Goal: Task Accomplishment & Management: Complete application form

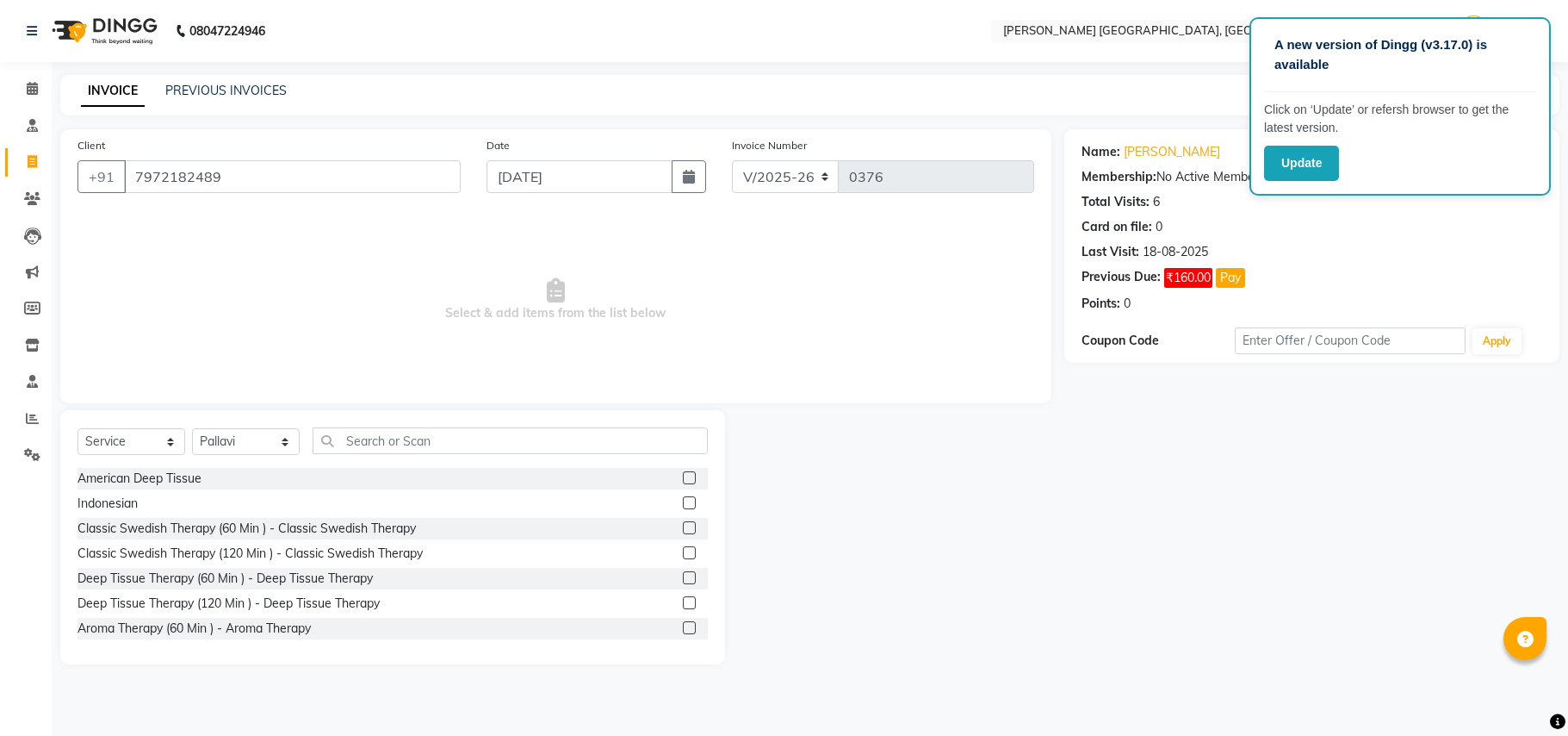
select select "4638"
select select "service"
select select "34778"
click at [683, 576] on label at bounding box center [689, 577] width 13 height 13
click at [683, 576] on input "checkbox" at bounding box center [688, 578] width 11 height 11
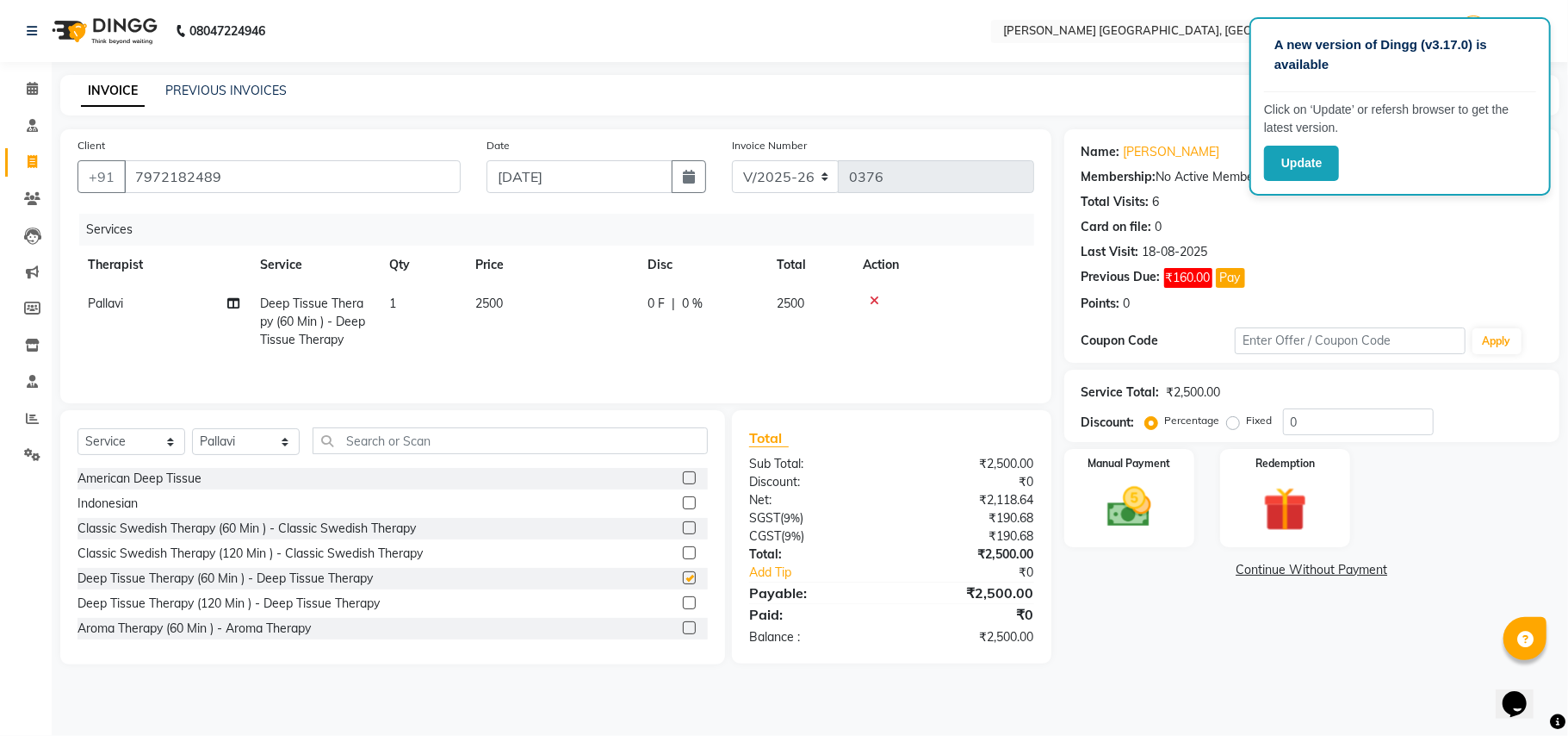
checkbox input "false"
click at [1283, 425] on input "0" at bounding box center [1358, 421] width 151 height 27
type input "10"
click at [1086, 507] on div "Manual Payment" at bounding box center [1128, 498] width 135 height 102
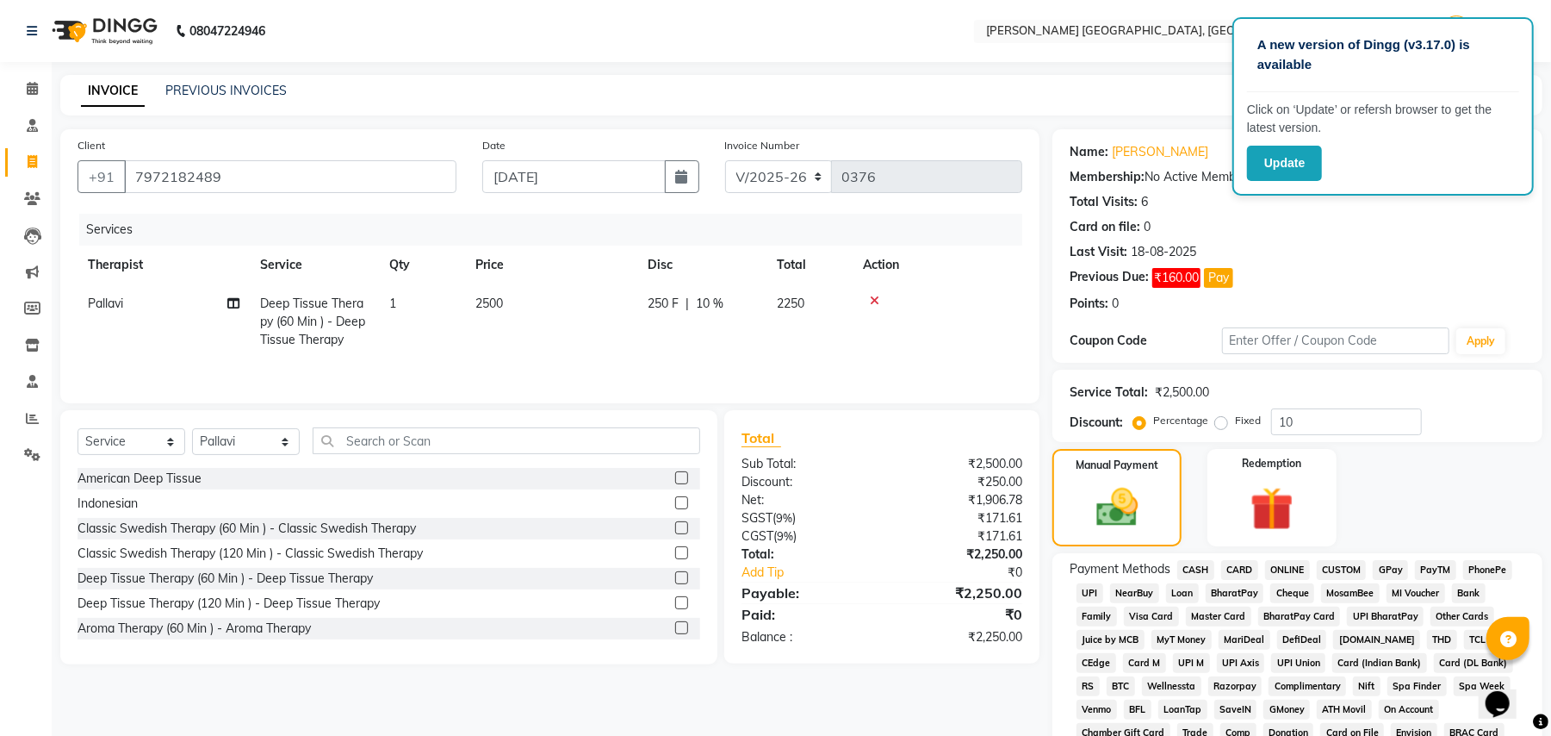
click at [1265, 566] on div "ONLINE" at bounding box center [1285, 571] width 52 height 23
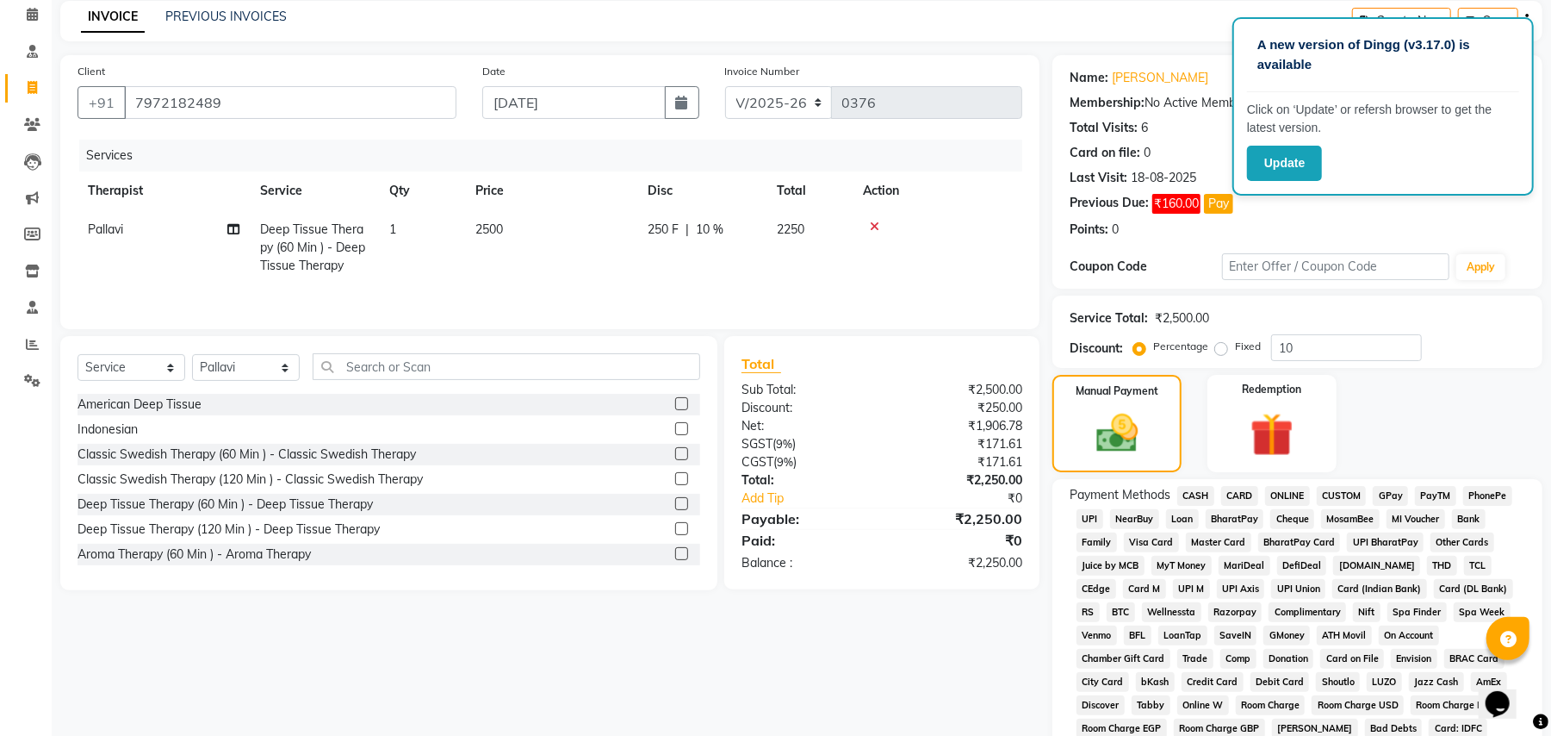
scroll to position [115, 0]
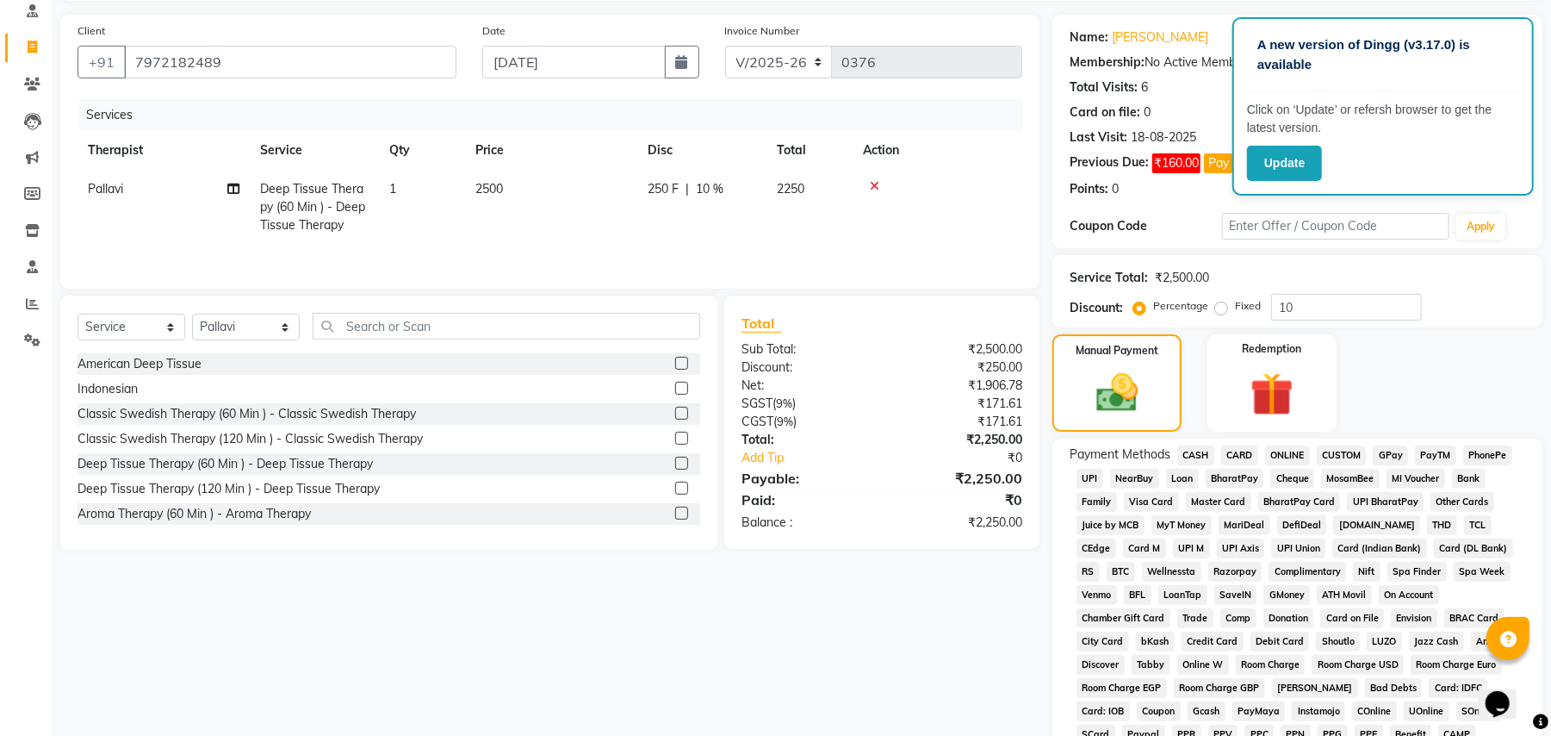
click at [1286, 455] on span "ONLINE" at bounding box center [1287, 455] width 45 height 20
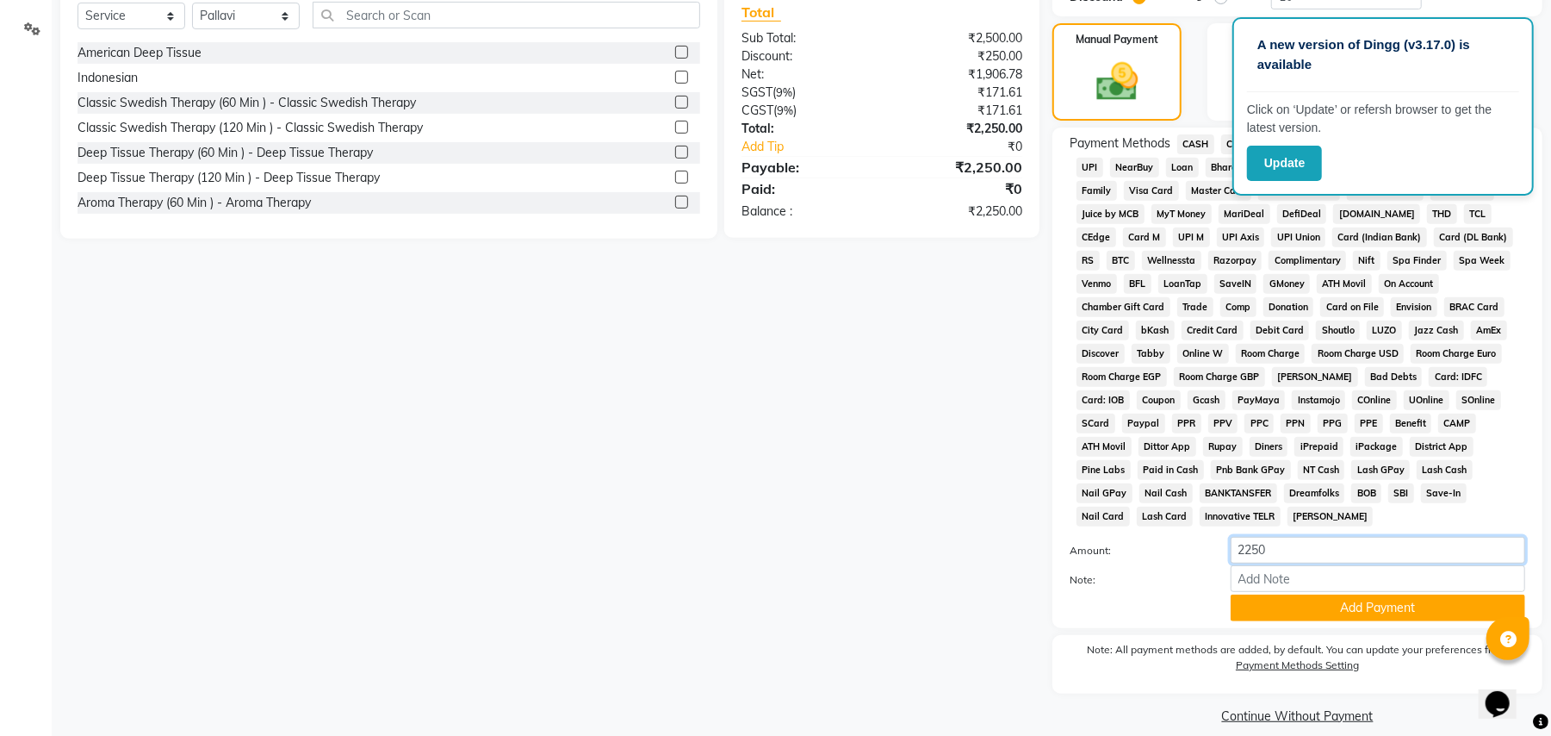
click at [1259, 537] on input "2250" at bounding box center [1378, 550] width 295 height 27
type input "2200"
click at [1282, 594] on button "Add Payment" at bounding box center [1378, 607] width 295 height 27
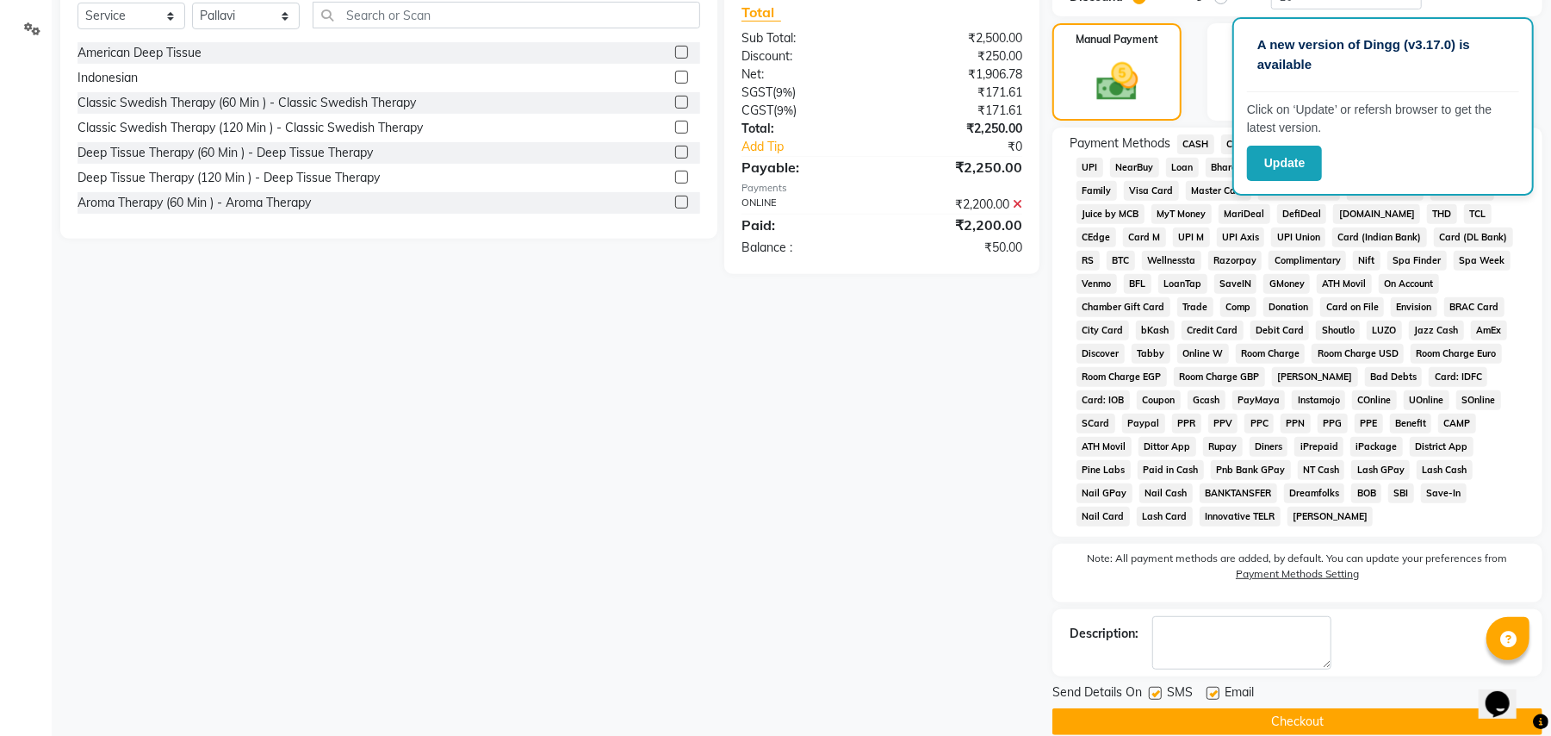
click at [1159, 708] on button "Checkout" at bounding box center [1298, 721] width 490 height 27
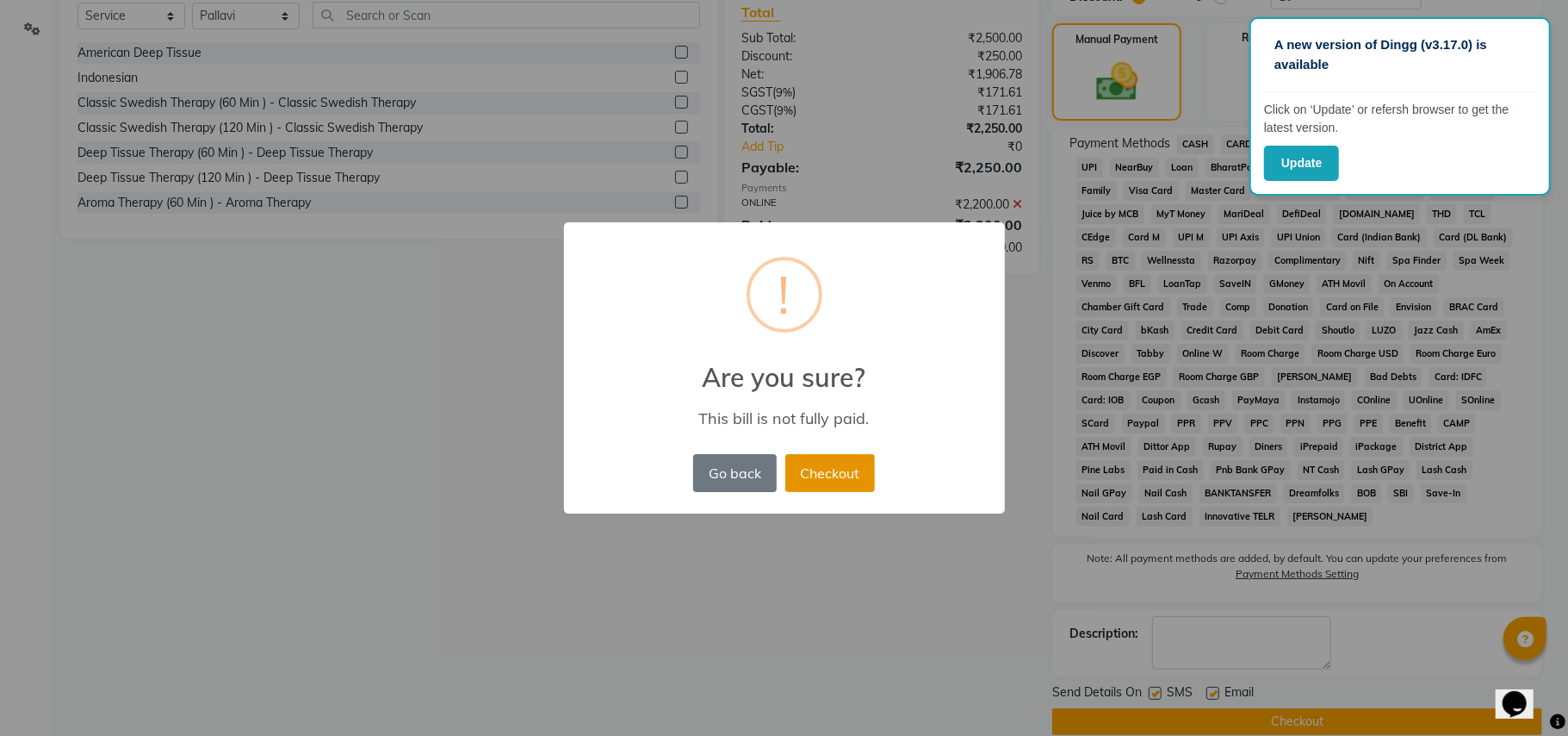
click at [829, 466] on button "Checkout" at bounding box center [830, 473] width 90 height 38
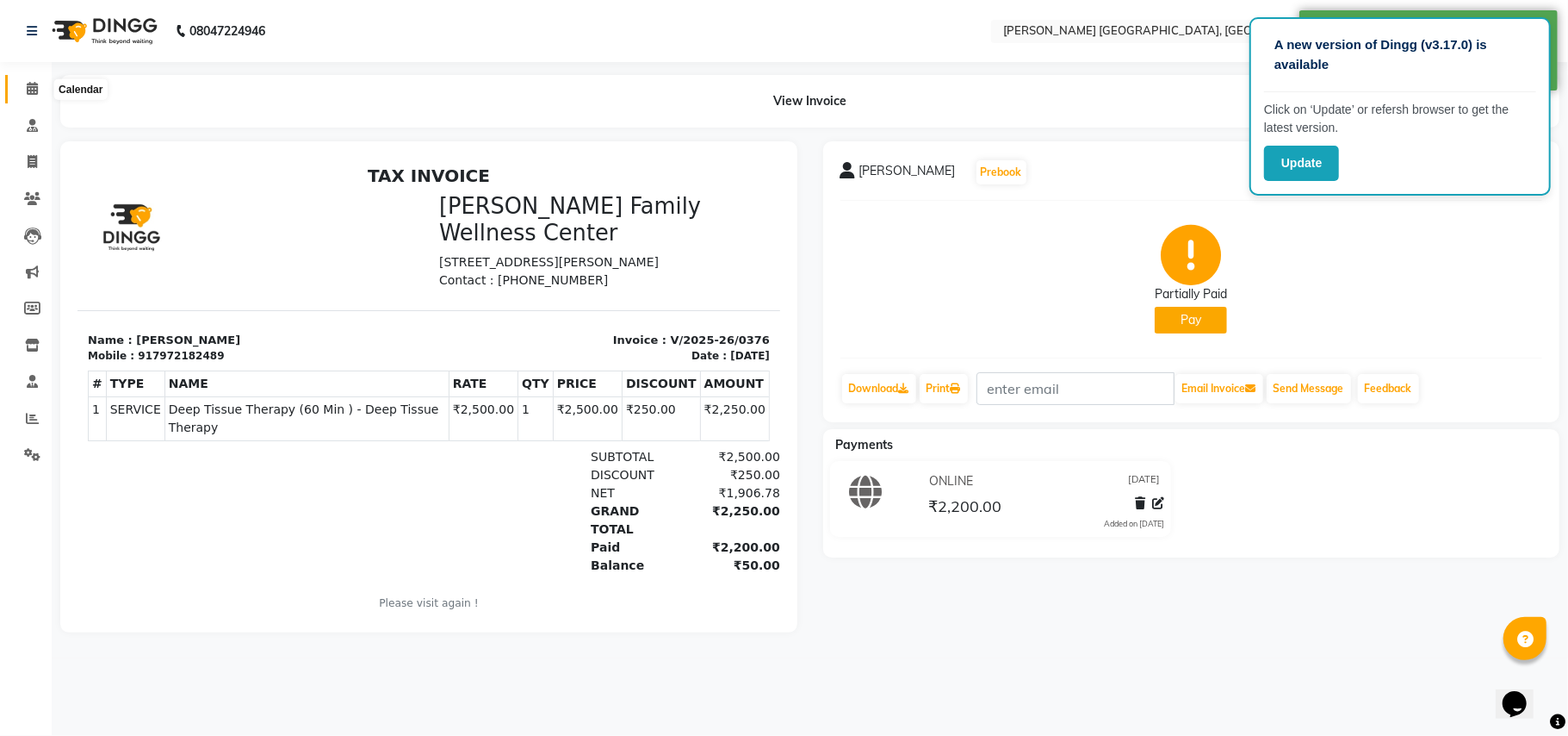
click at [28, 88] on icon at bounding box center [32, 88] width 11 height 13
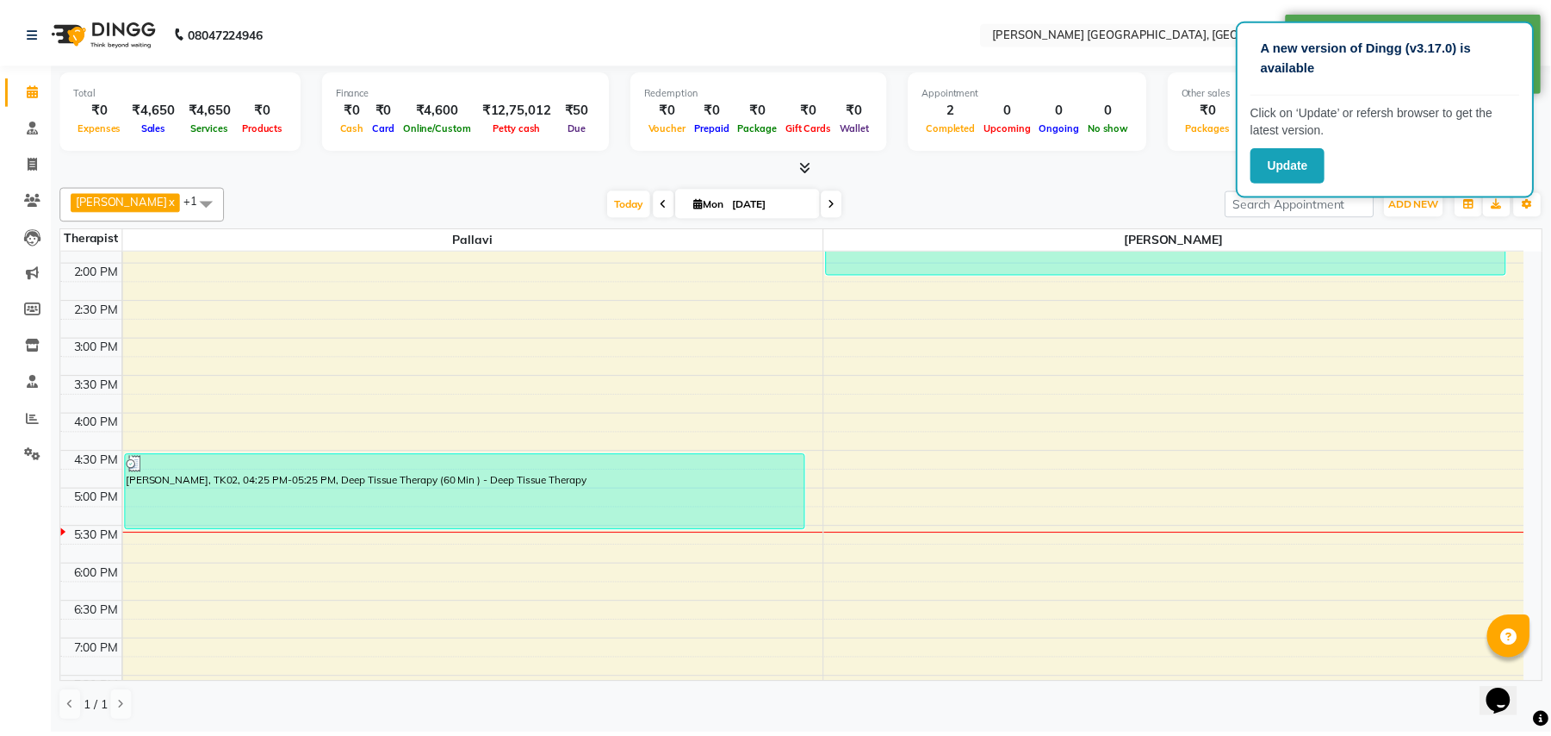
scroll to position [566, 0]
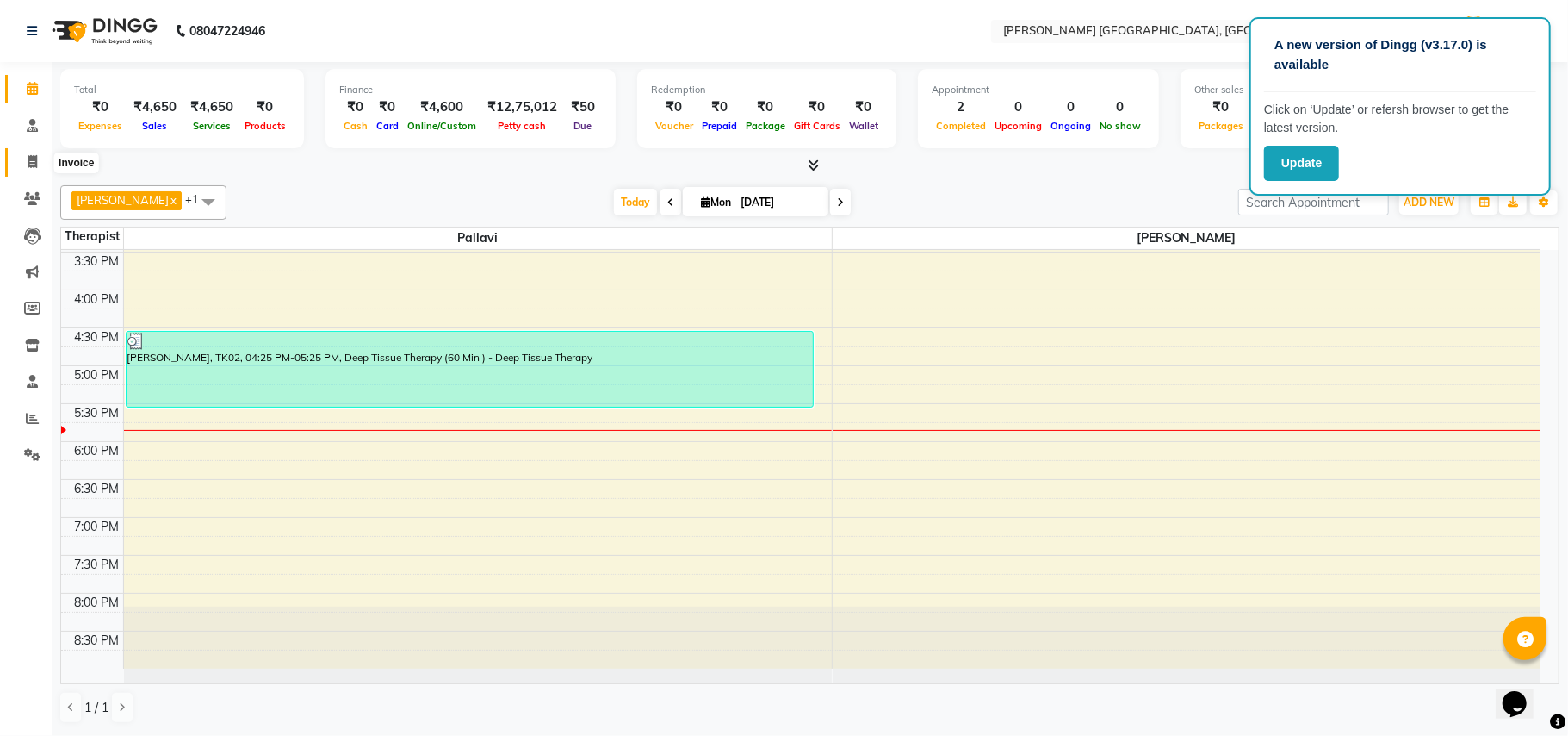
click at [28, 164] on icon at bounding box center [32, 161] width 9 height 13
select select "4638"
select select "service"
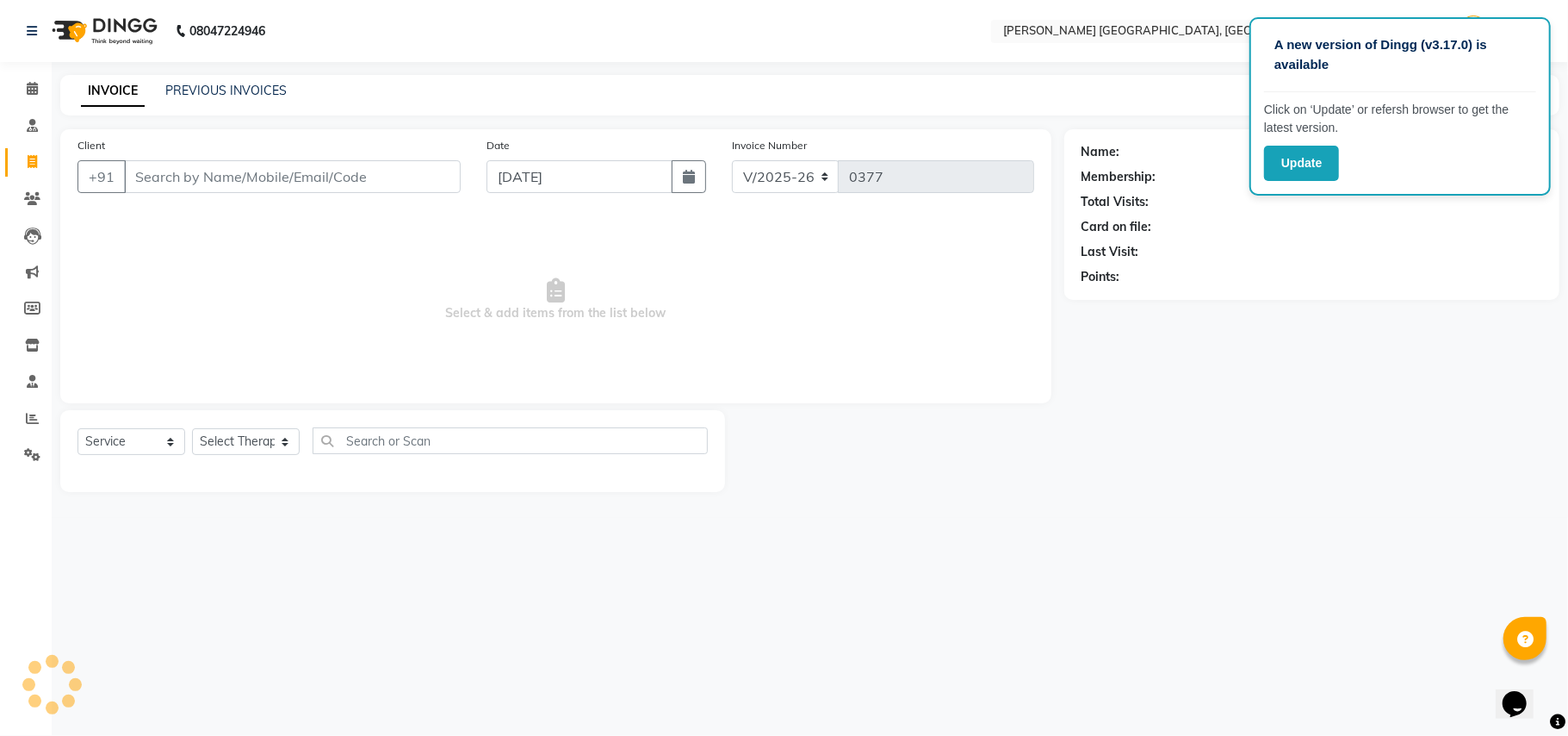
click at [274, 173] on input "Client" at bounding box center [292, 176] width 337 height 33
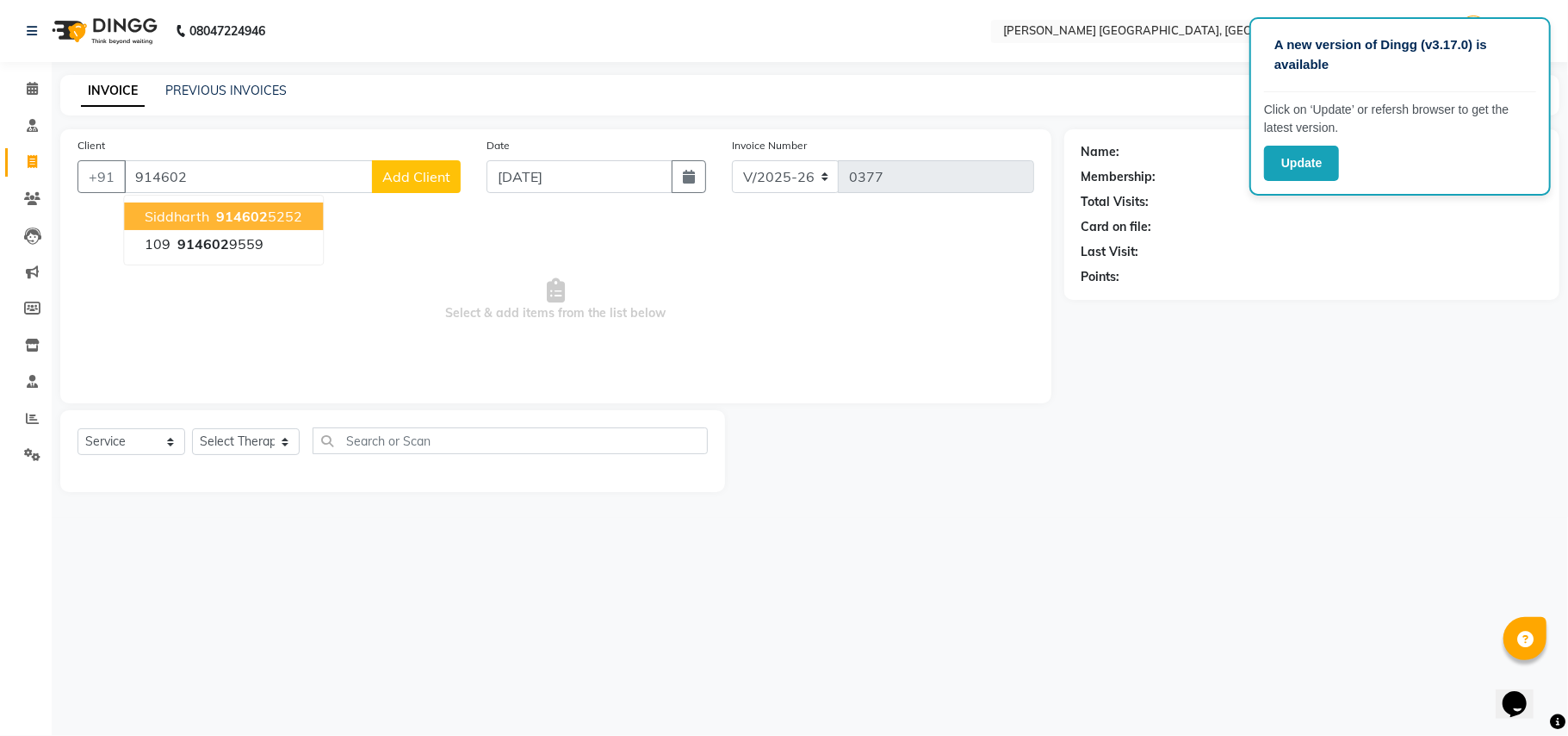
click at [242, 214] on span "914602" at bounding box center [242, 216] width 52 height 17
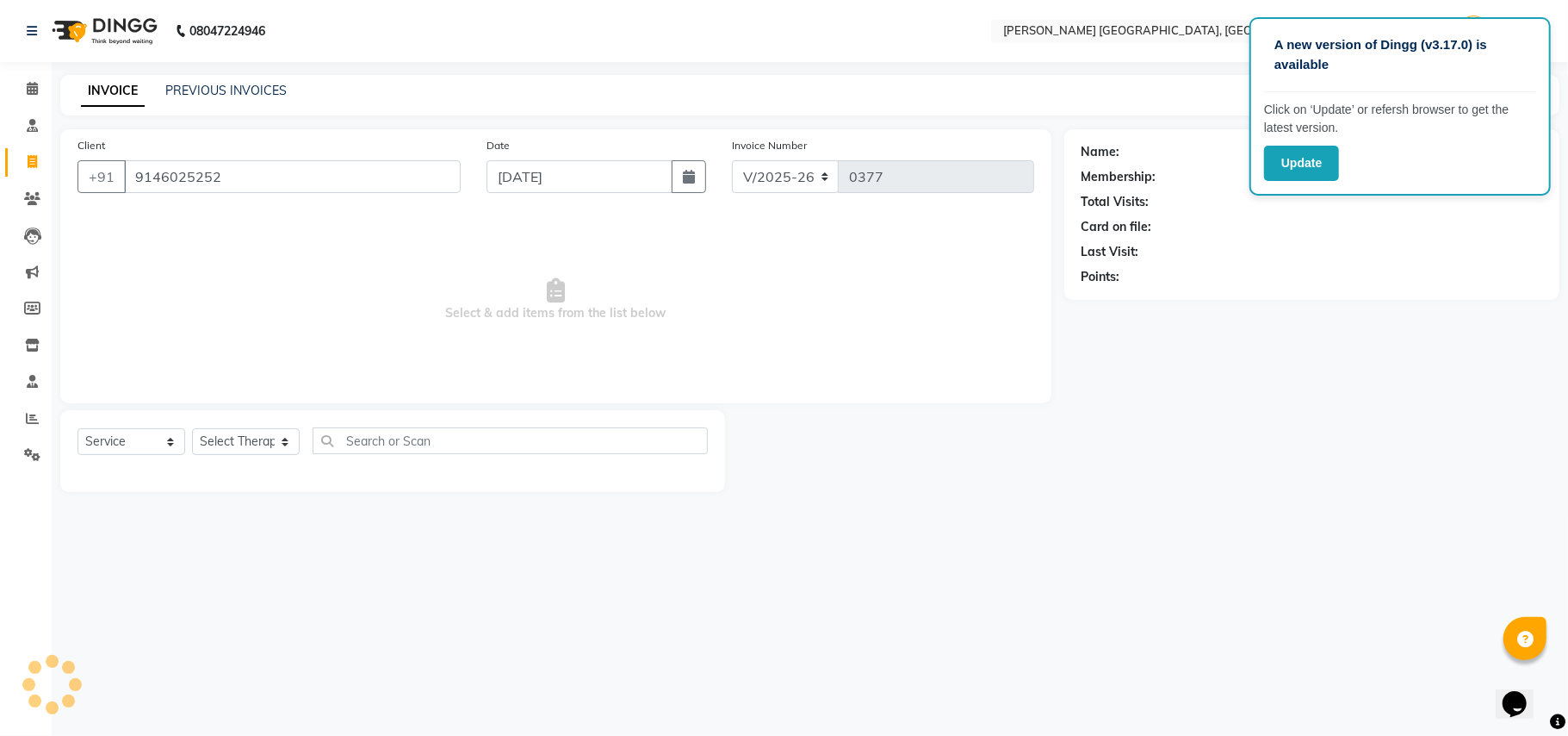
type input "9146025252"
click at [242, 432] on select "Select Therapist [PERSON_NAME]" at bounding box center [246, 441] width 108 height 27
select select "63670"
click at [192, 428] on select "Select Therapist [PERSON_NAME]" at bounding box center [246, 441] width 108 height 27
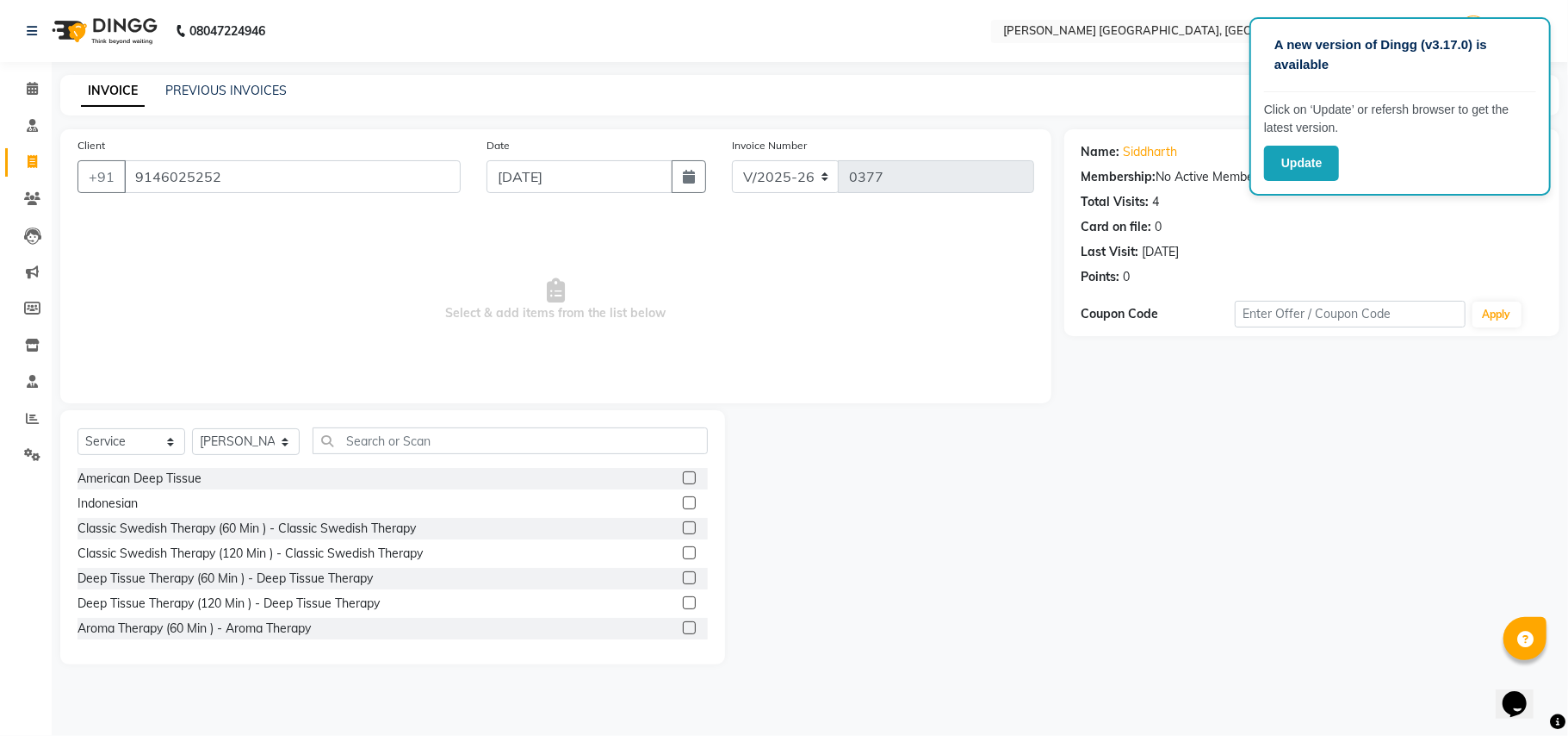
click at [683, 598] on label at bounding box center [689, 602] width 13 height 13
click at [683, 598] on input "checkbox" at bounding box center [688, 603] width 11 height 11
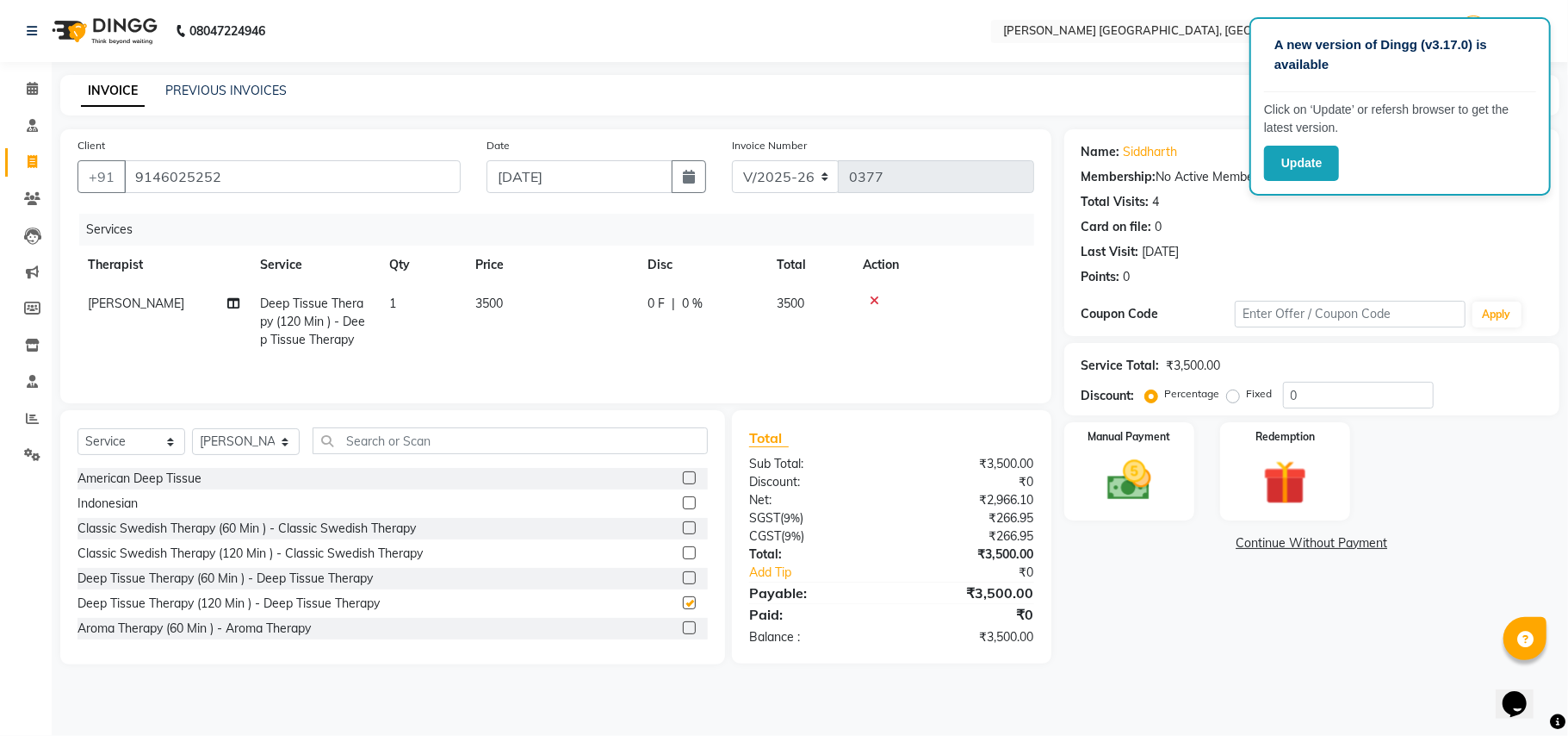
checkbox input "false"
click at [1284, 389] on input "0" at bounding box center [1358, 395] width 151 height 27
type input "10"
click at [1116, 500] on img at bounding box center [1128, 480] width 75 height 53
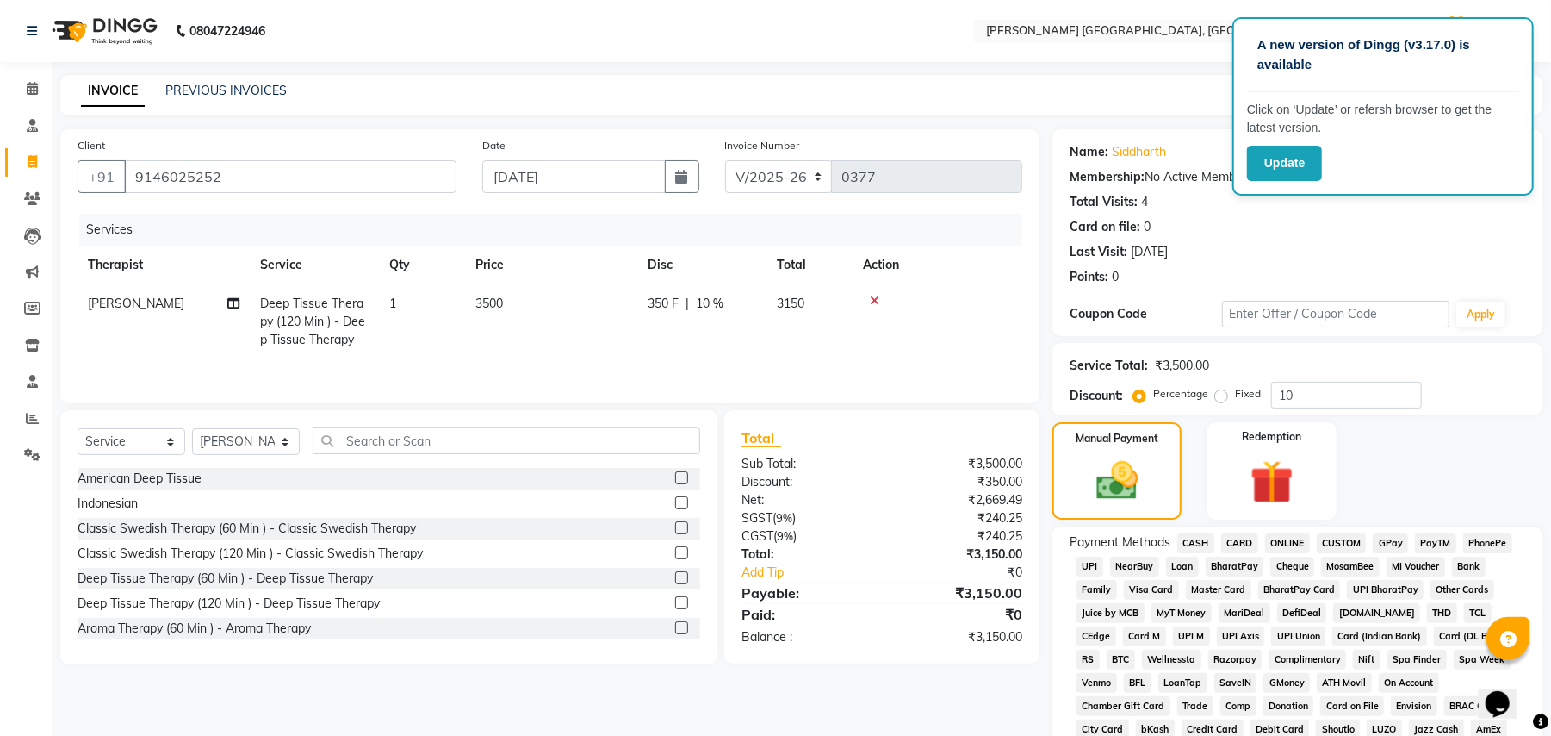
click at [1280, 543] on span "ONLINE" at bounding box center [1287, 543] width 45 height 20
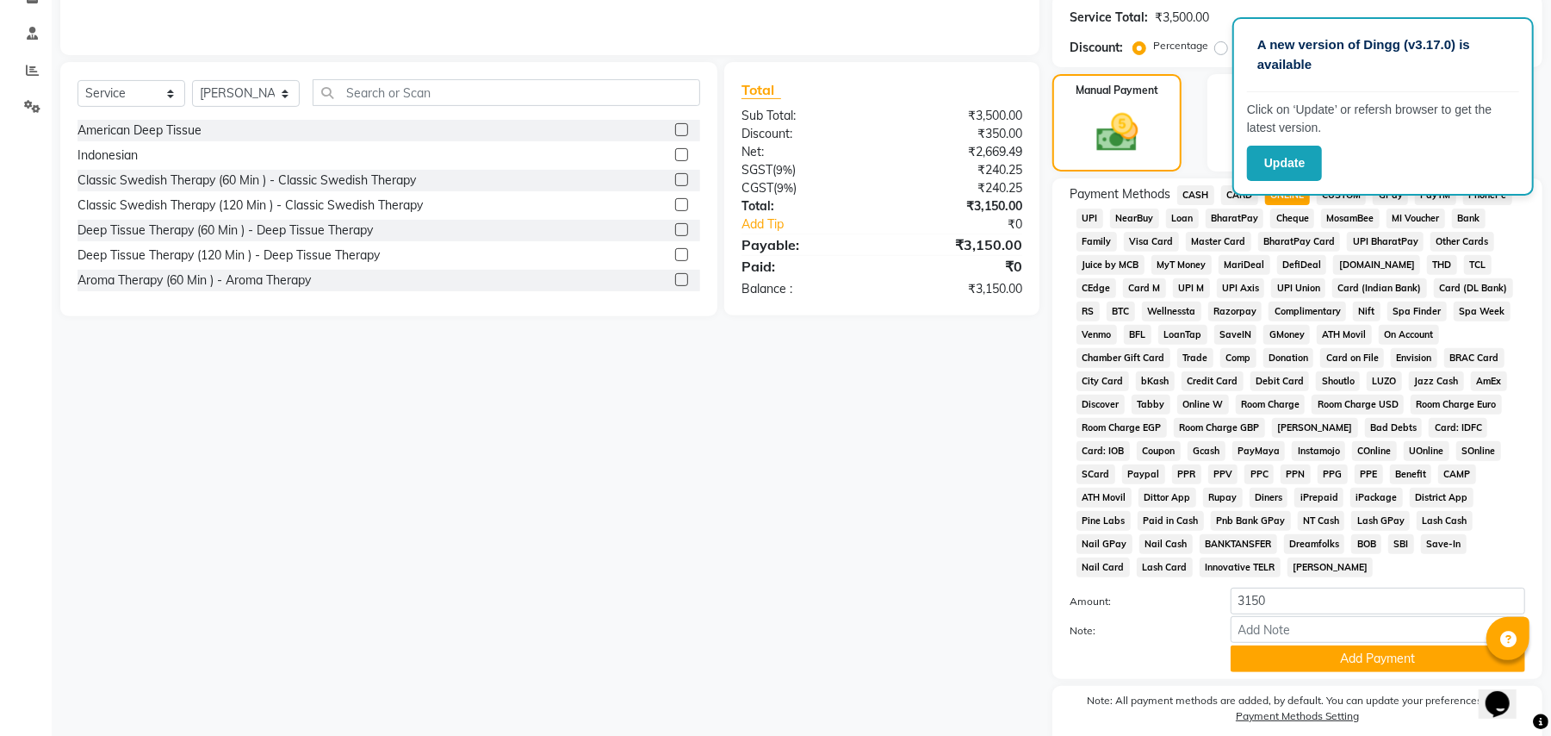
scroll to position [398, 0]
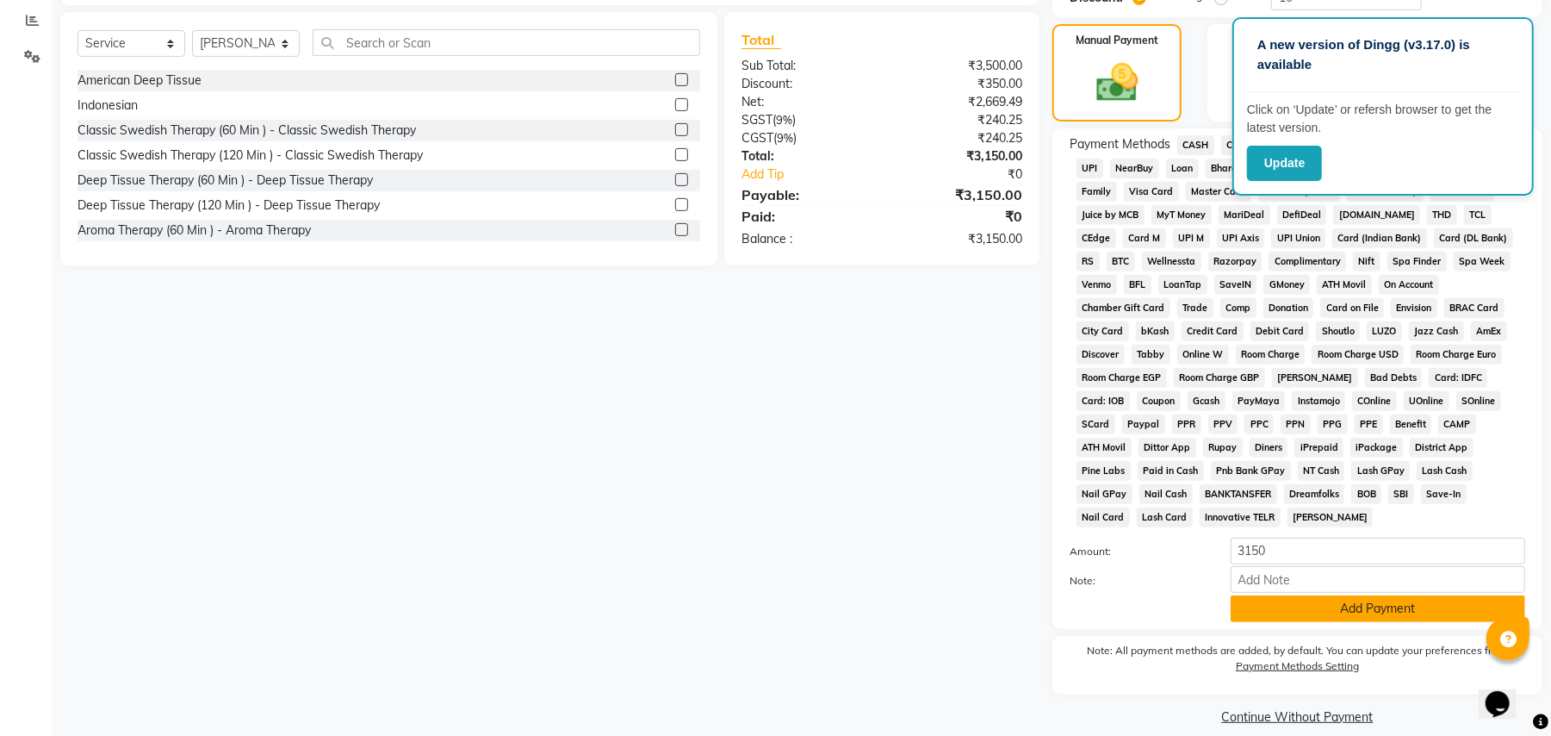
click at [1261, 595] on button "Add Payment" at bounding box center [1378, 608] width 295 height 27
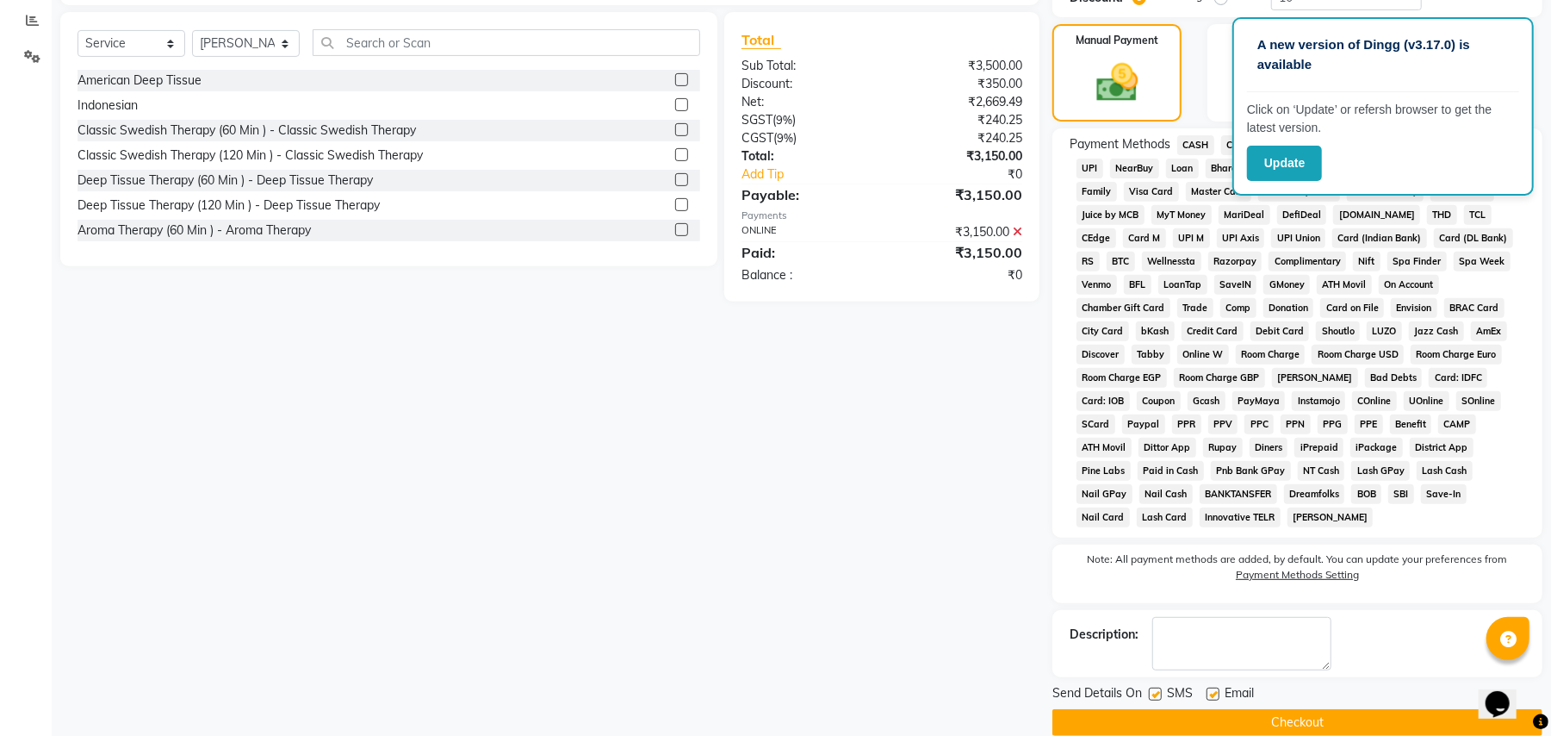
click at [1163, 709] on button "Checkout" at bounding box center [1298, 722] width 490 height 27
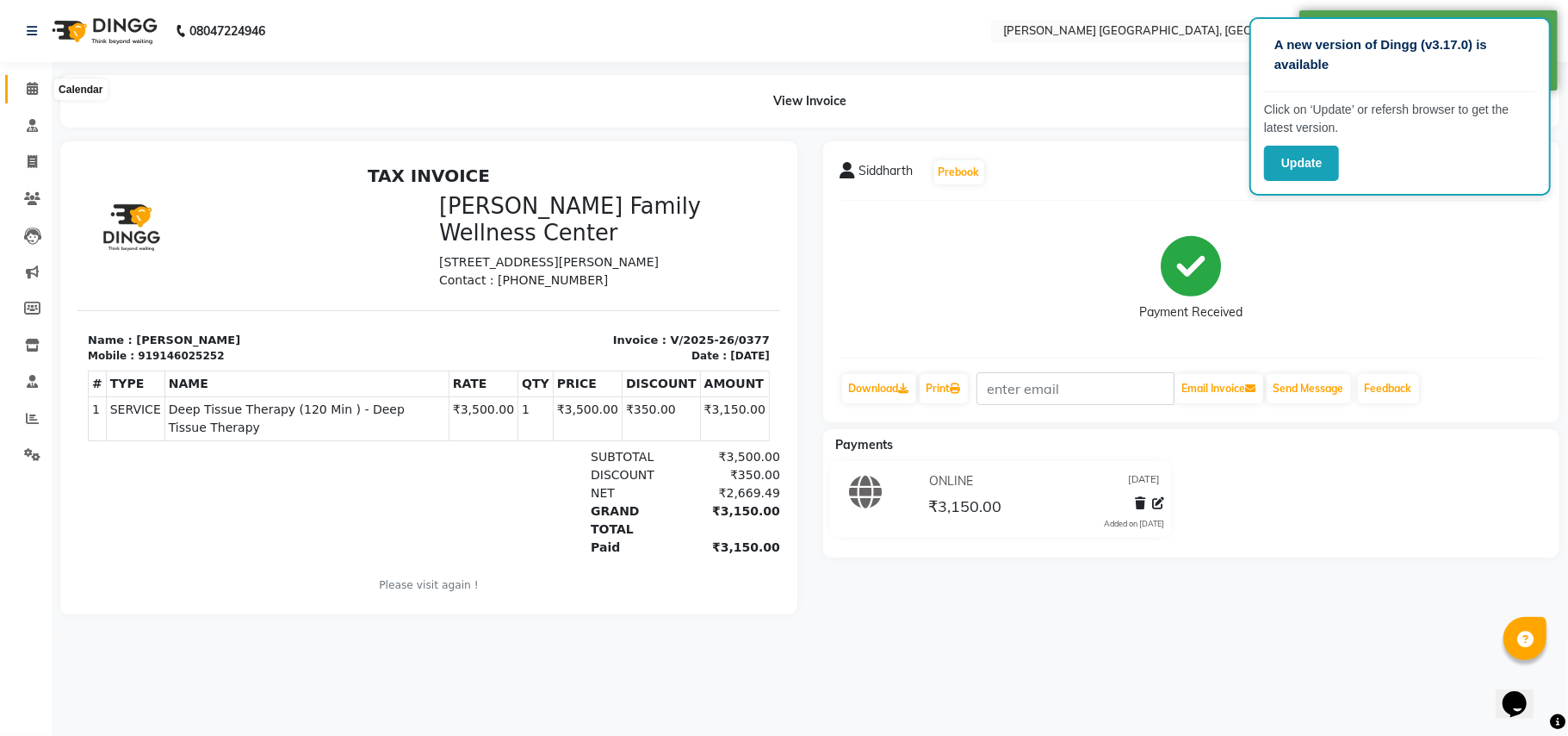
click at [27, 84] on icon at bounding box center [32, 88] width 11 height 13
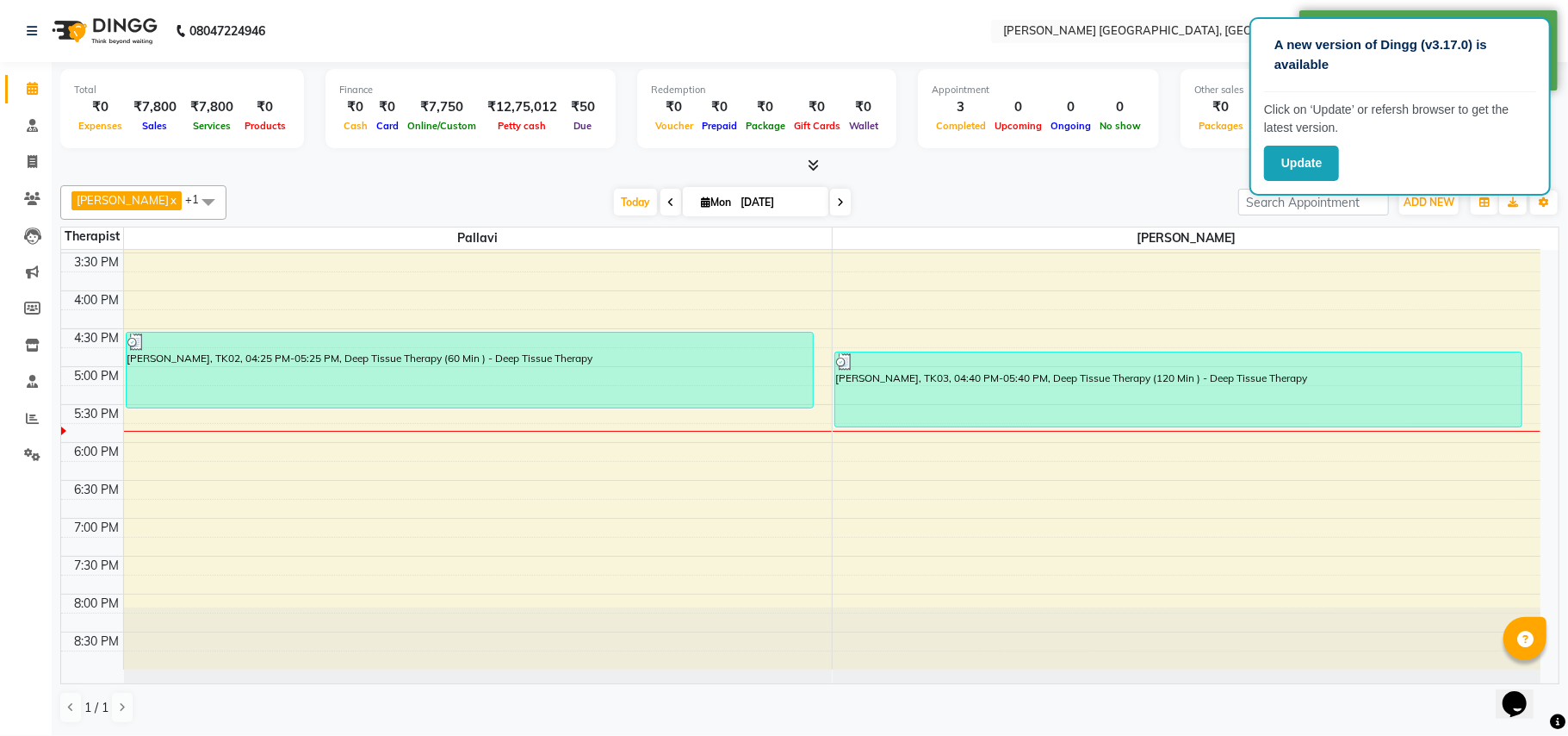
scroll to position [566, 0]
click at [1296, 155] on button "Update" at bounding box center [1301, 163] width 75 height 35
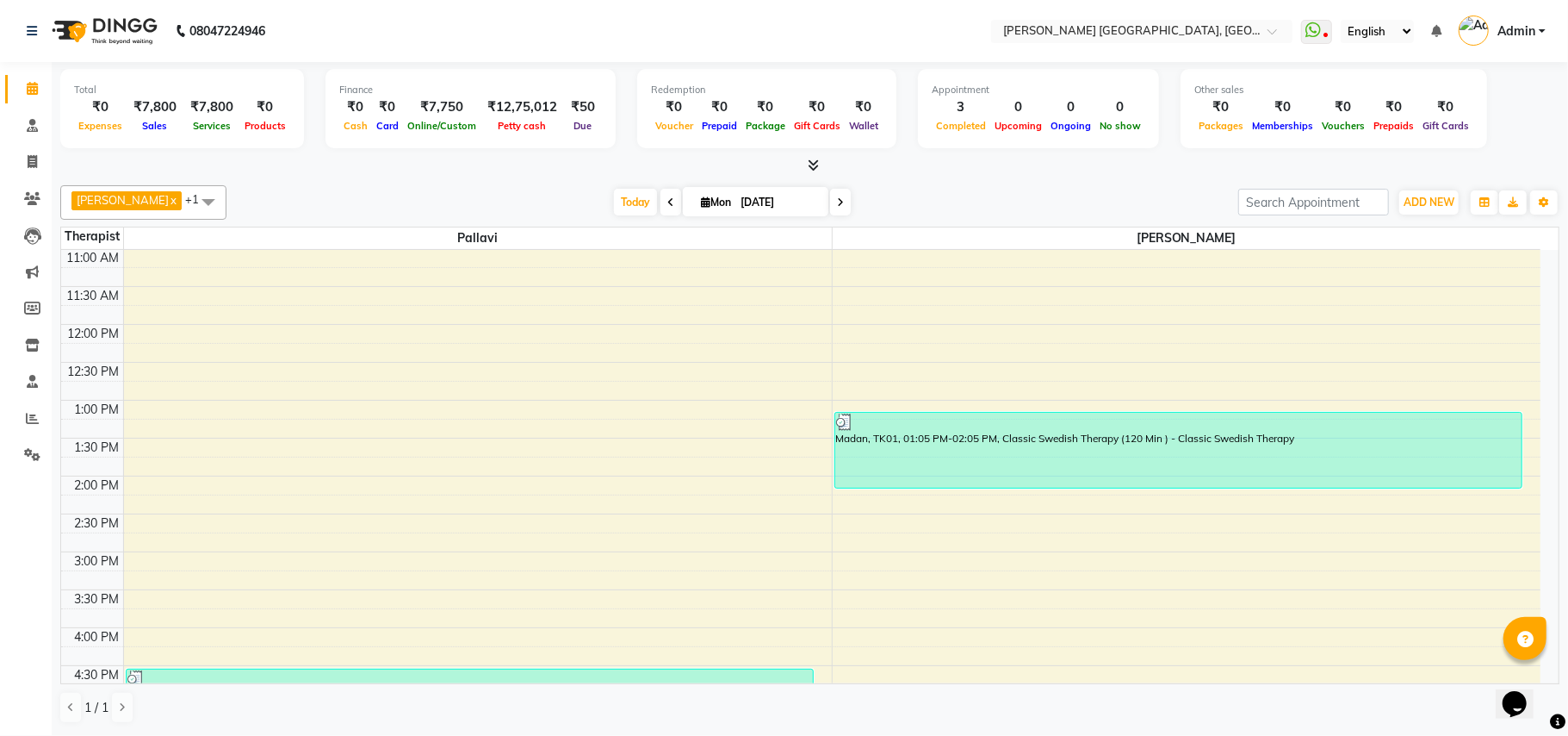
scroll to position [345, 0]
